Goal: Information Seeking & Learning: Learn about a topic

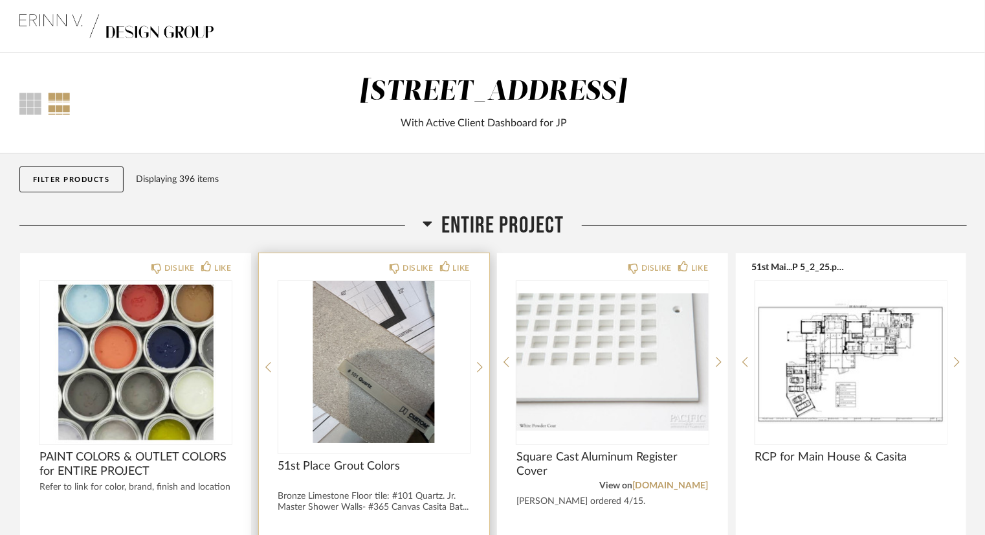
click at [0, 0] on img at bounding box center [0, 0] width 0 height 0
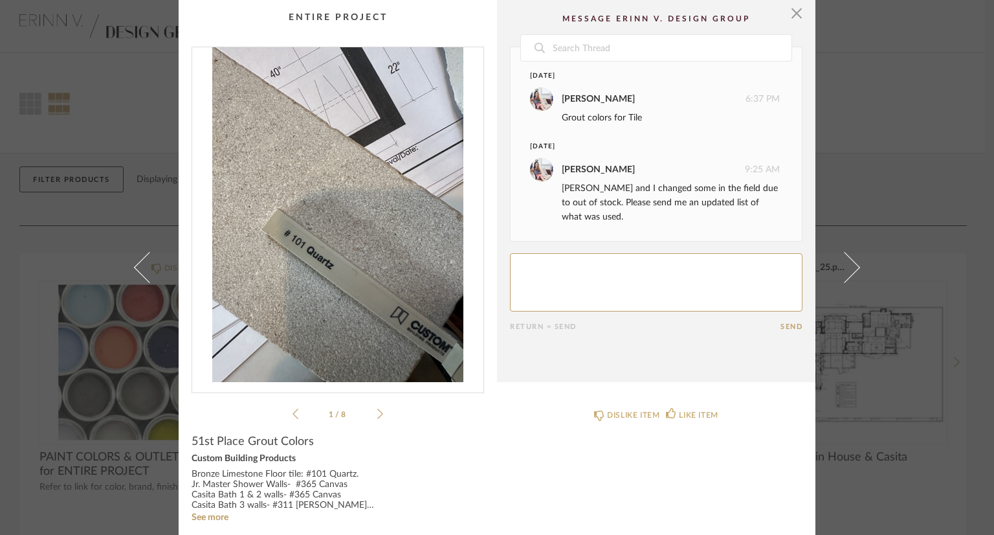
scroll to position [12, 0]
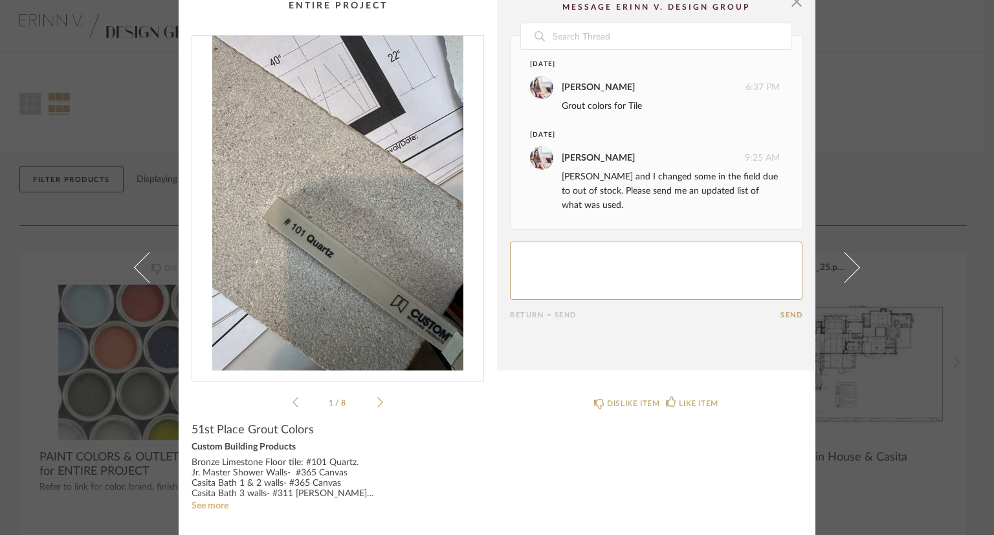
click at [194, 508] on link "See more" at bounding box center [210, 505] width 37 height 9
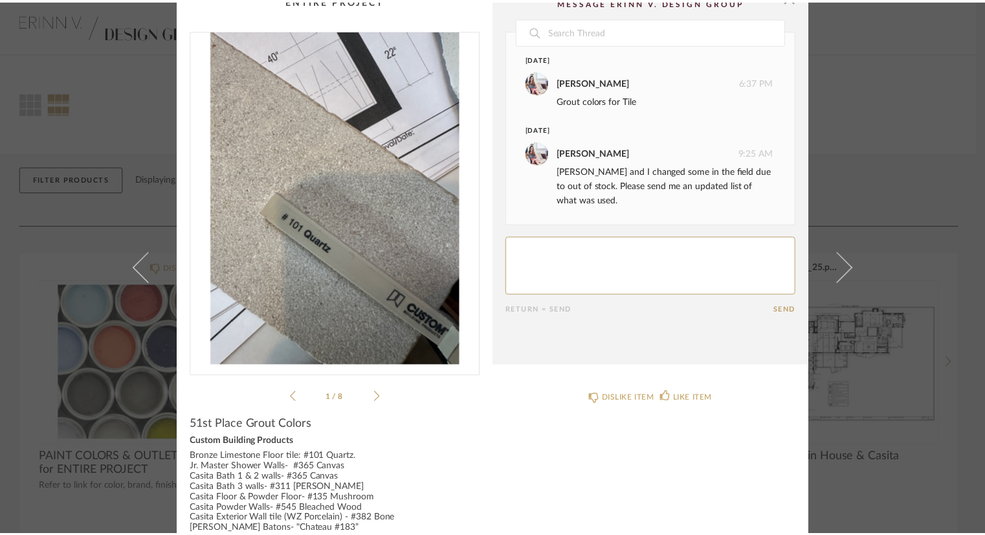
scroll to position [0, 0]
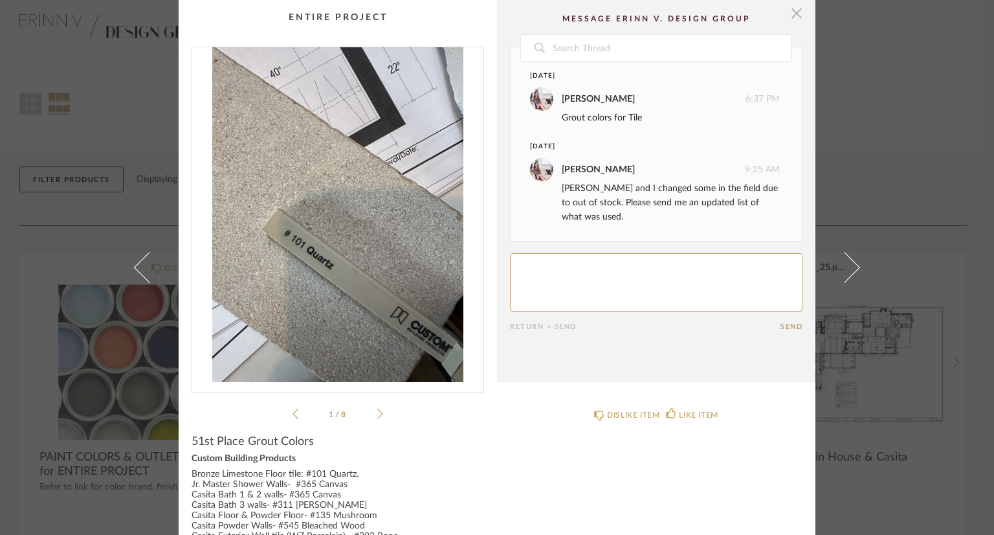
click at [797, 16] on span "button" at bounding box center [797, 13] width 26 height 26
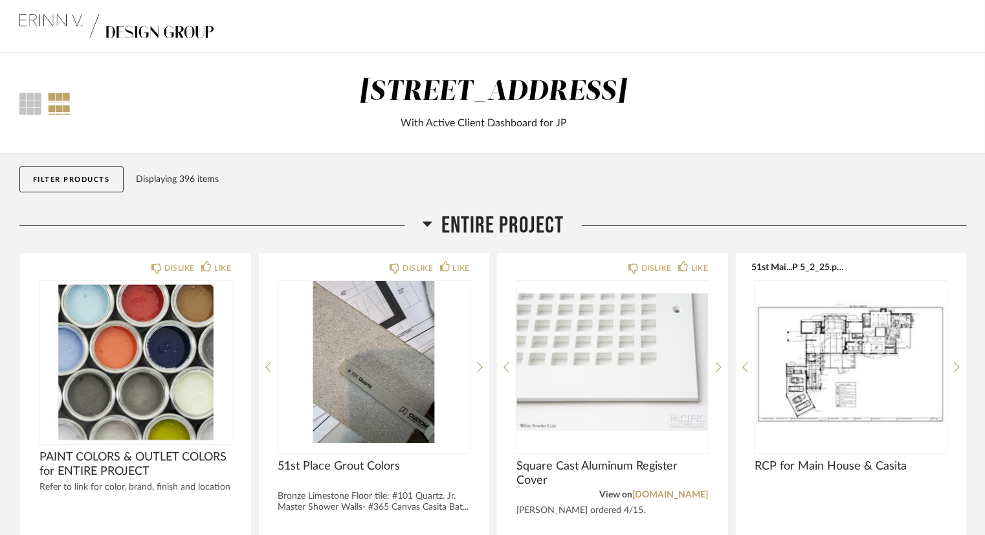
click at [432, 224] on h2 "Entire Project" at bounding box center [494, 226] width 142 height 28
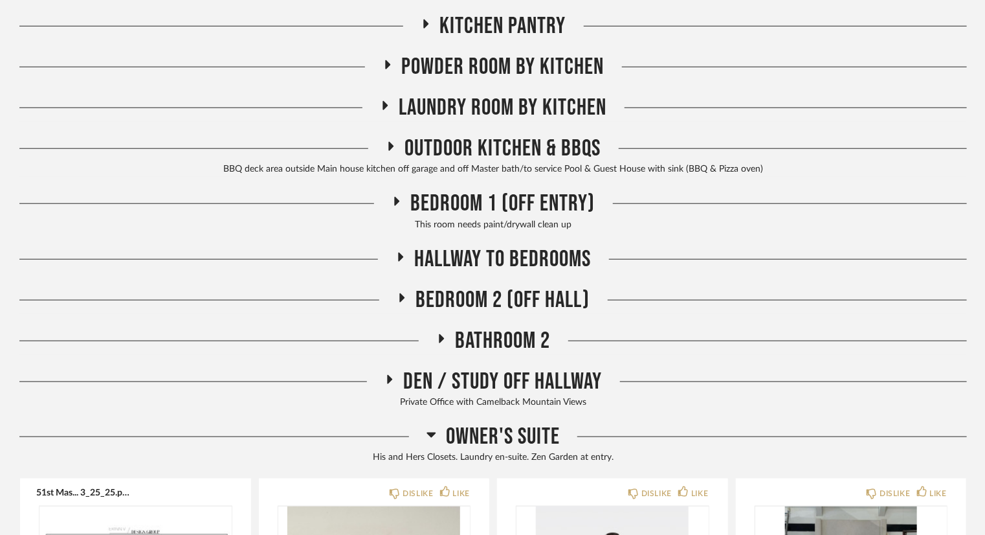
scroll to position [582, 0]
click at [483, 338] on span "Bathroom 2" at bounding box center [503, 340] width 95 height 28
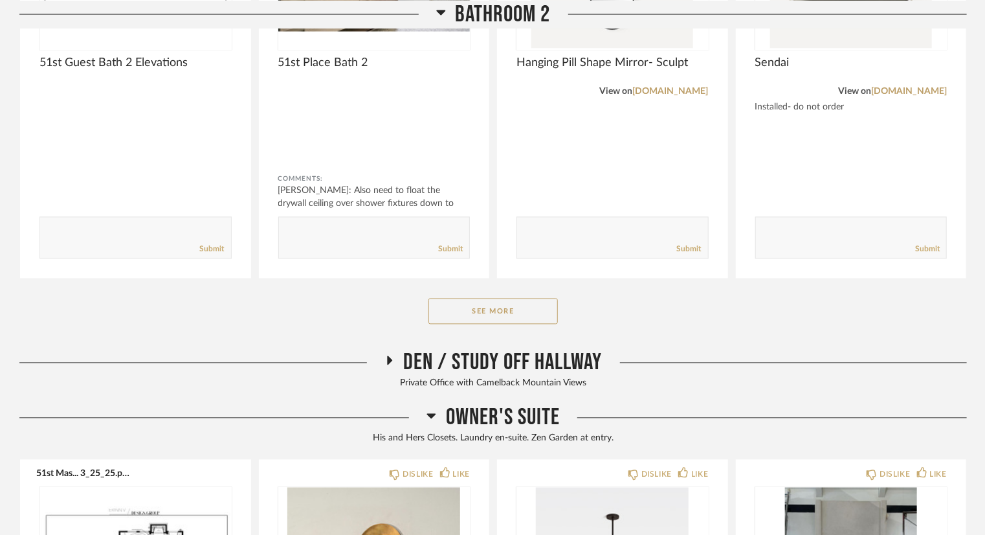
scroll to position [1100, 0]
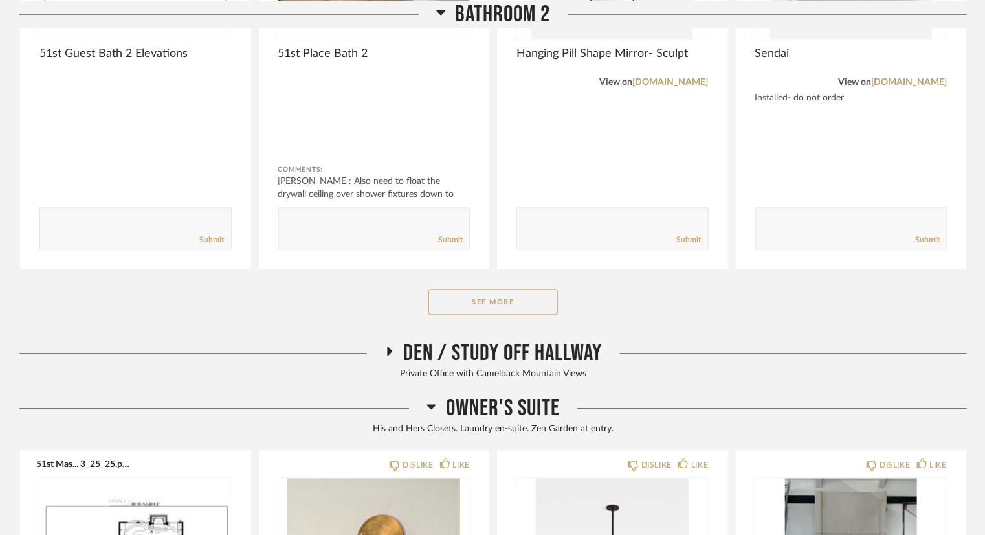
click at [487, 309] on button "See More" at bounding box center [492, 302] width 129 height 26
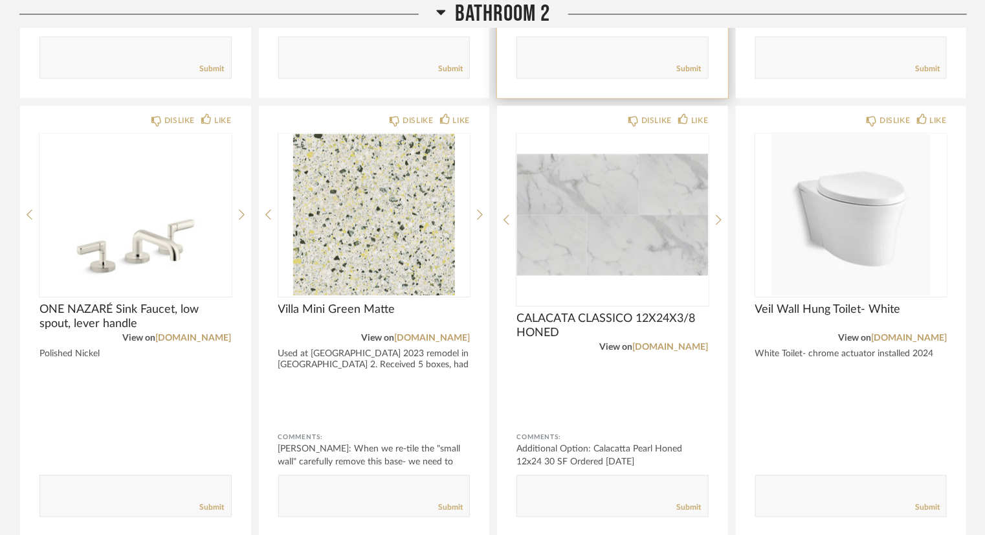
scroll to position [1294, 0]
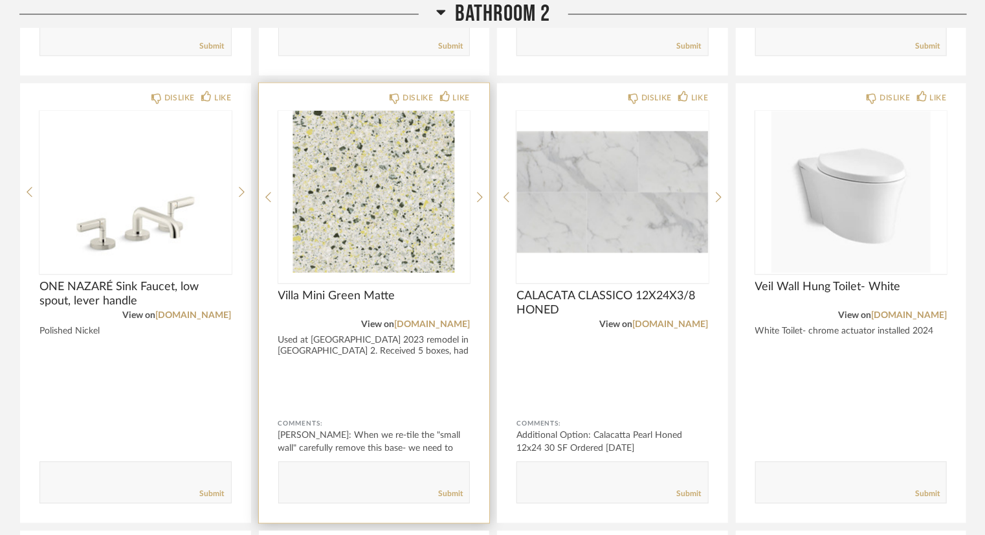
click at [364, 204] on div at bounding box center [374, 197] width 192 height 172
click at [364, 238] on img "0" at bounding box center [374, 192] width 192 height 162
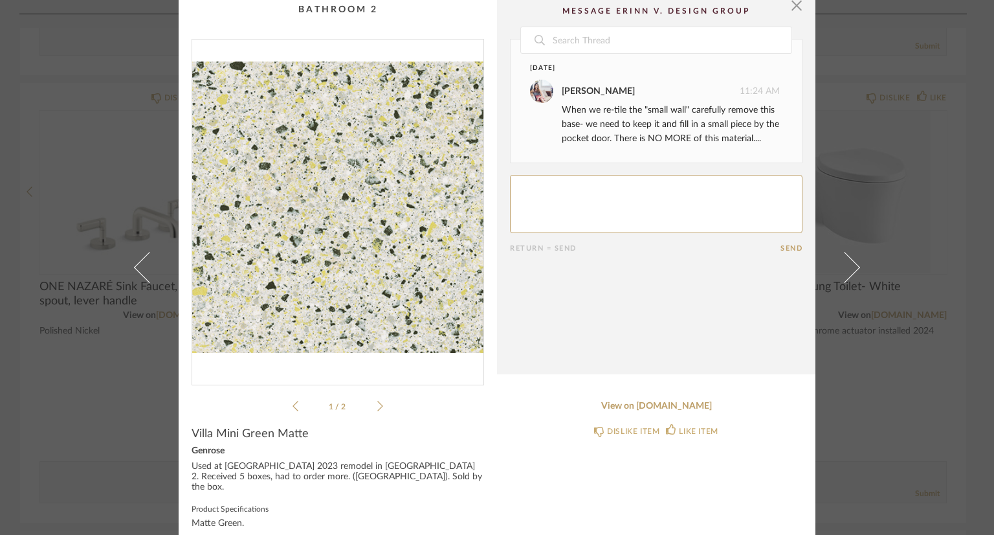
scroll to position [9, 0]
click at [370, 407] on li "1 / 2" at bounding box center [337, 405] width 79 height 16
click at [377, 400] on icon at bounding box center [380, 404] width 6 height 10
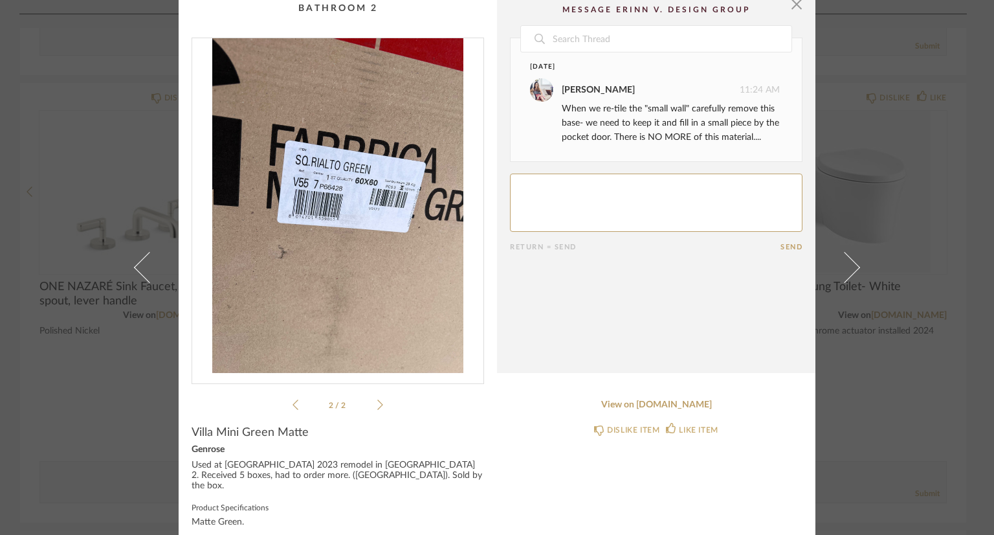
click at [377, 400] on icon at bounding box center [380, 404] width 6 height 10
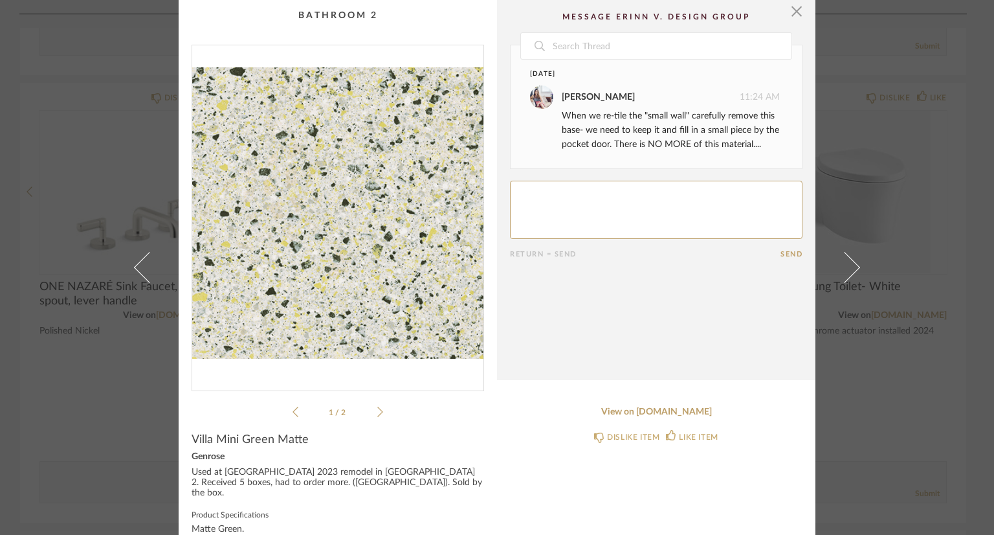
scroll to position [0, 0]
click at [792, 8] on span "button" at bounding box center [797, 13] width 26 height 26
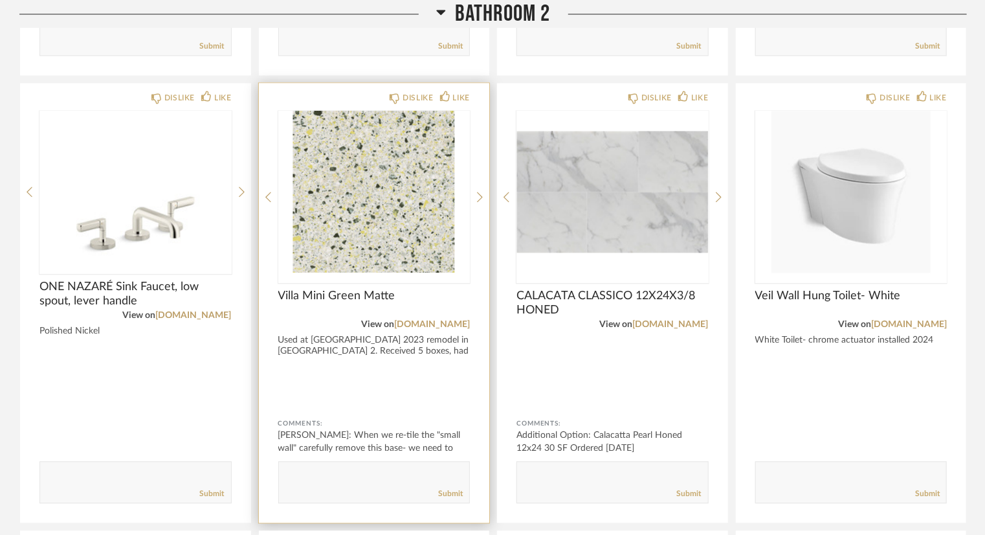
scroll to position [1359, 0]
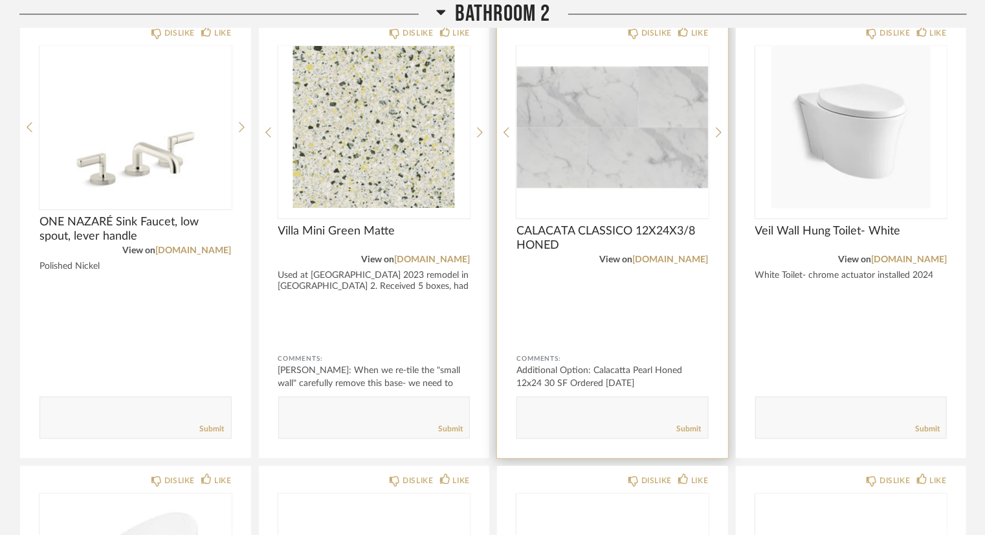
click at [593, 148] on img "0" at bounding box center [612, 127] width 192 height 162
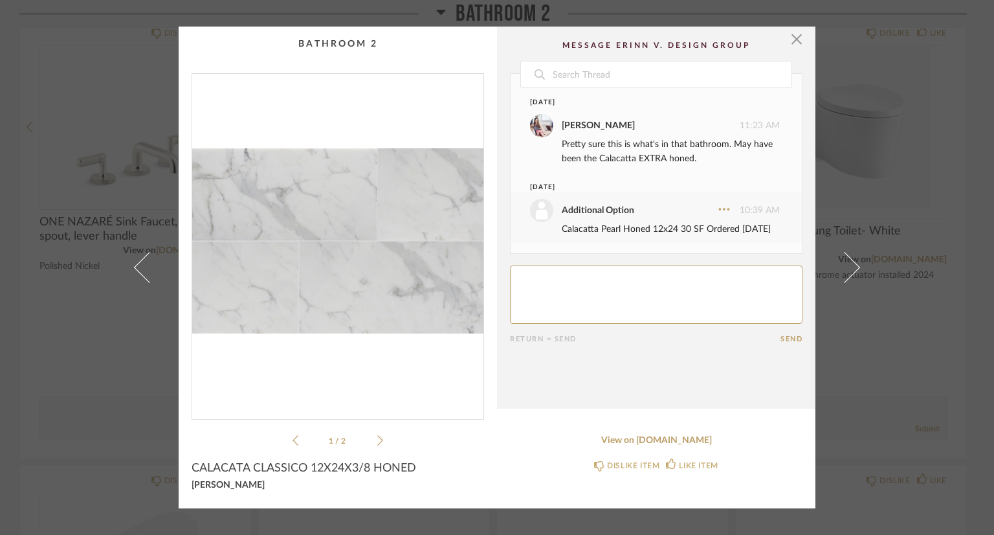
click at [377, 438] on icon at bounding box center [380, 440] width 6 height 12
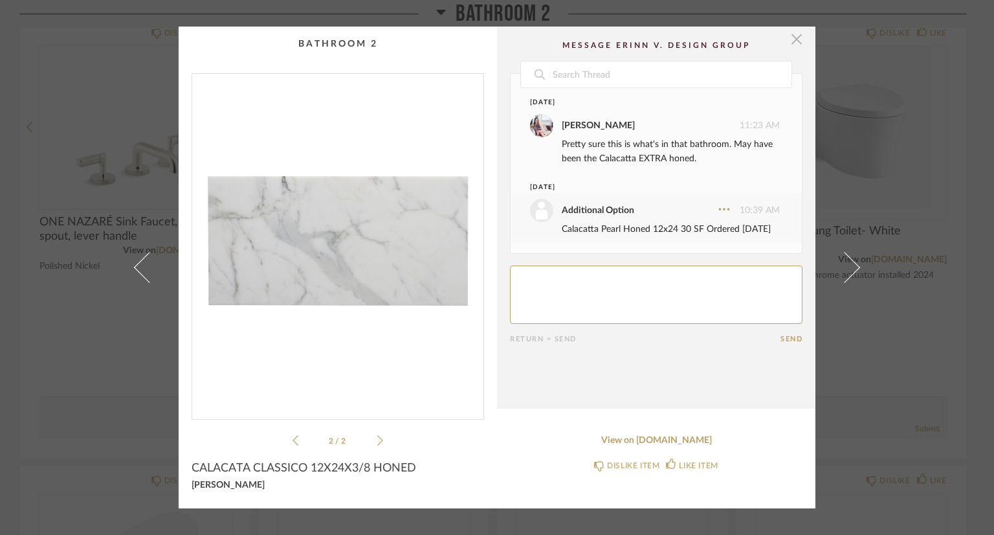
click at [787, 45] on span "button" at bounding box center [797, 40] width 26 height 26
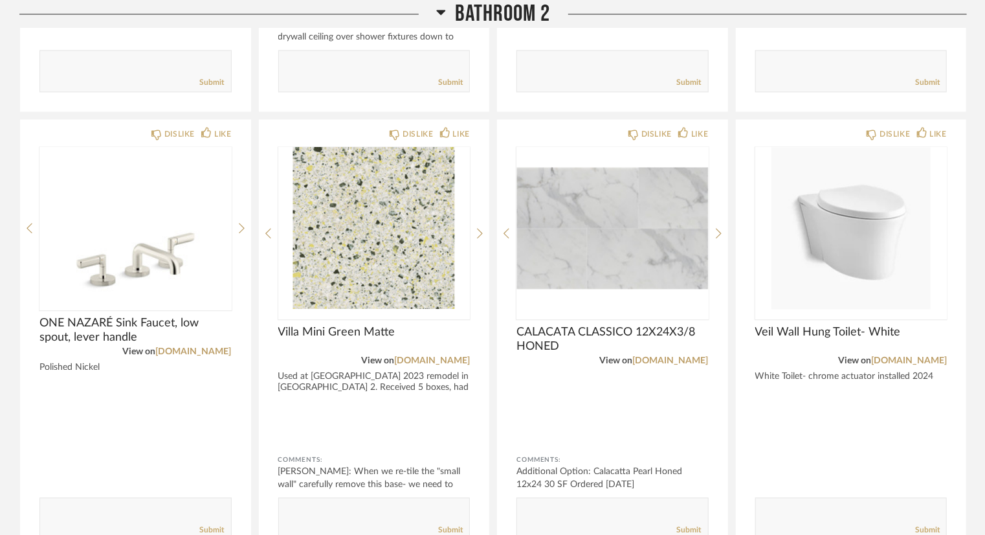
scroll to position [1294, 0]
